Goal: Information Seeking & Learning: Learn about a topic

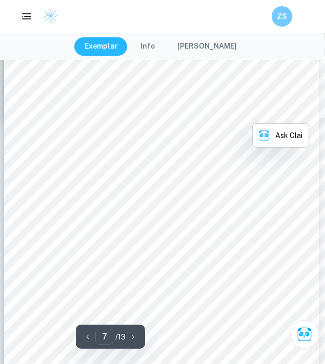
scroll to position [2804, 1]
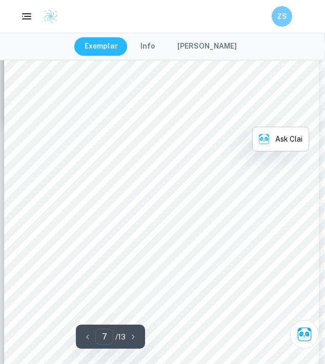
click at [38, 131] on div "7 Part 5: Measurement of Zone of Inhibition - Adapted from (Reynolds) 16. After…" at bounding box center [161, 237] width 314 height 444
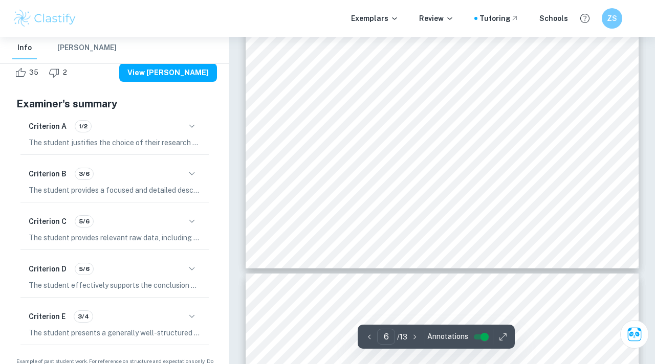
scroll to position [3184, 0]
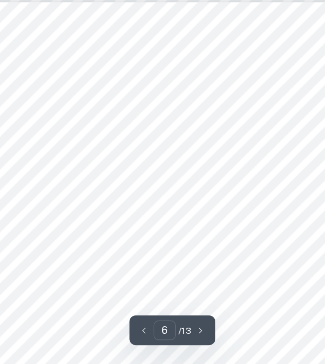
scroll to position [2312, 25]
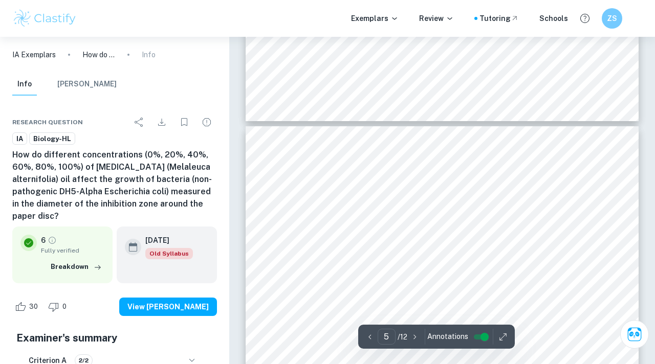
scroll to position [2891, 0]
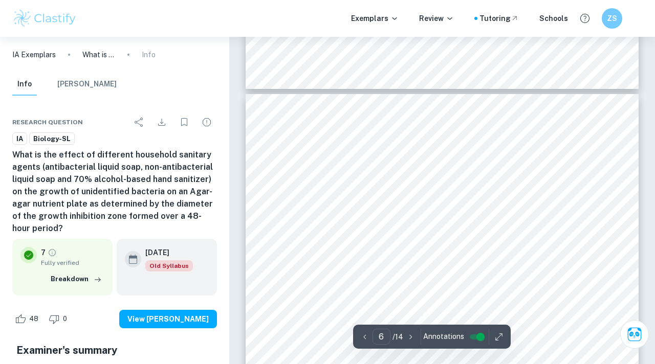
scroll to position [2590, 0]
